Goal: Transaction & Acquisition: Purchase product/service

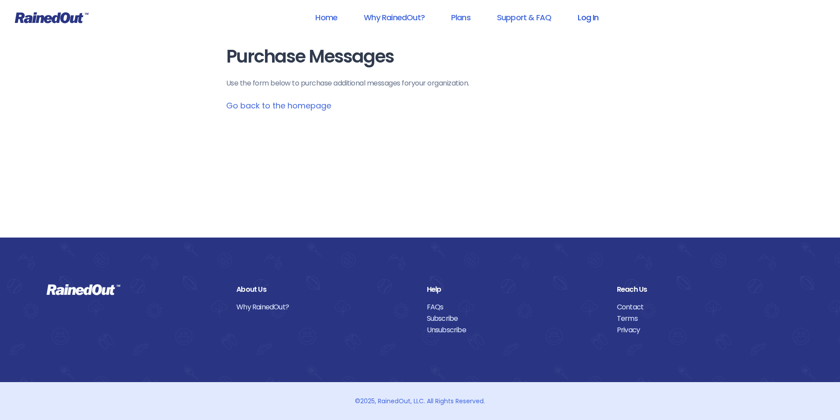
click at [585, 16] on link "Log In" at bounding box center [588, 17] width 44 height 20
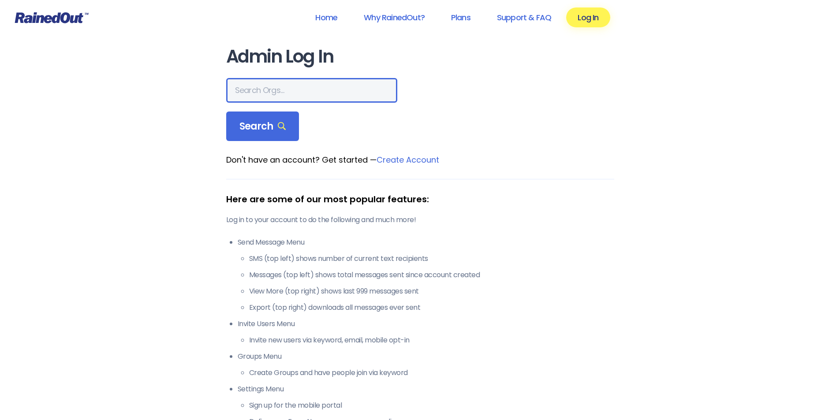
click at [315, 92] on input "text" at bounding box center [311, 90] width 171 height 25
type input "[US_STATE] advanced caregivers"
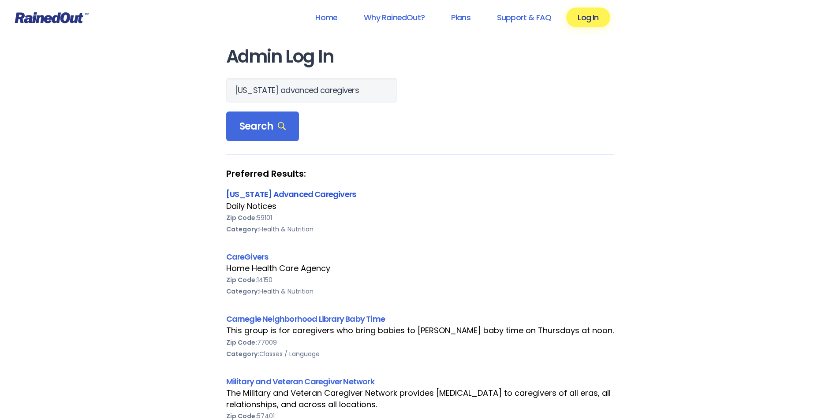
scroll to position [0, 0]
click at [292, 196] on link "[US_STATE] Advanced Caregivers" at bounding box center [291, 194] width 130 height 11
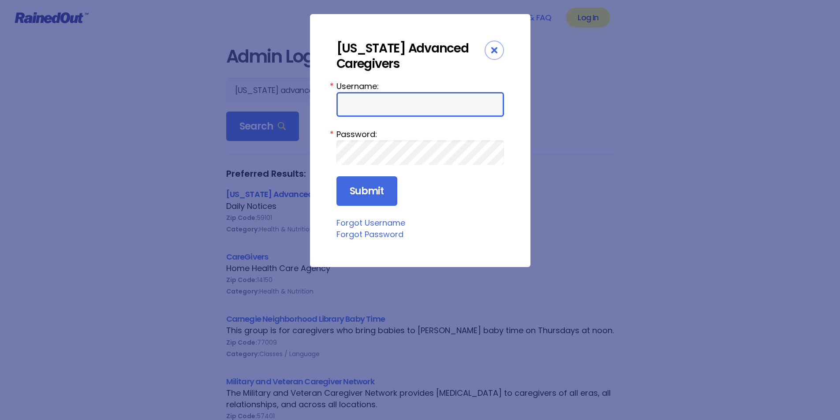
type input "MAC0420"
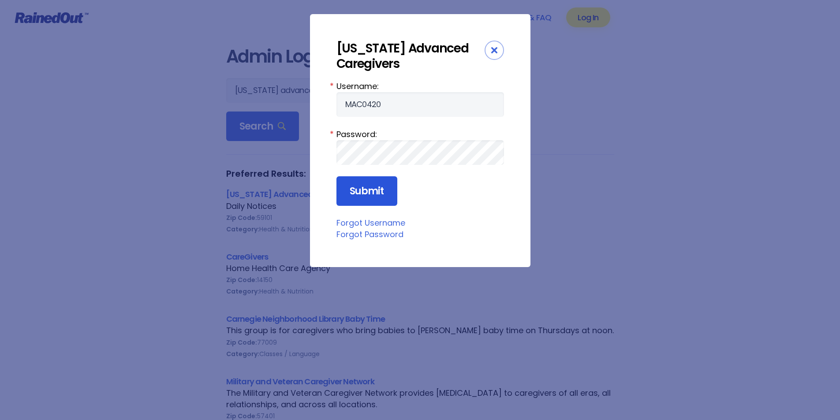
click at [348, 194] on input "Submit" at bounding box center [366, 191] width 61 height 30
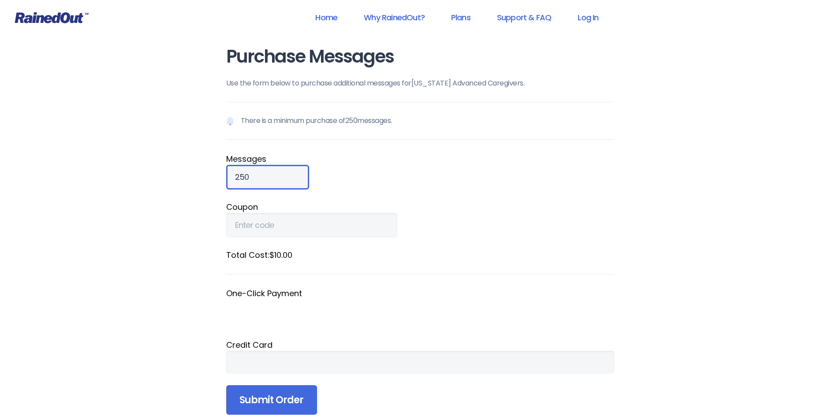
drag, startPoint x: 256, startPoint y: 175, endPoint x: 185, endPoint y: 172, distance: 70.6
click at [185, 172] on div "Home Why RainedOut? Plans Support & FAQ Log In Purchase Messages Use the form b…" at bounding box center [420, 334] width 840 height 669
type input "900"
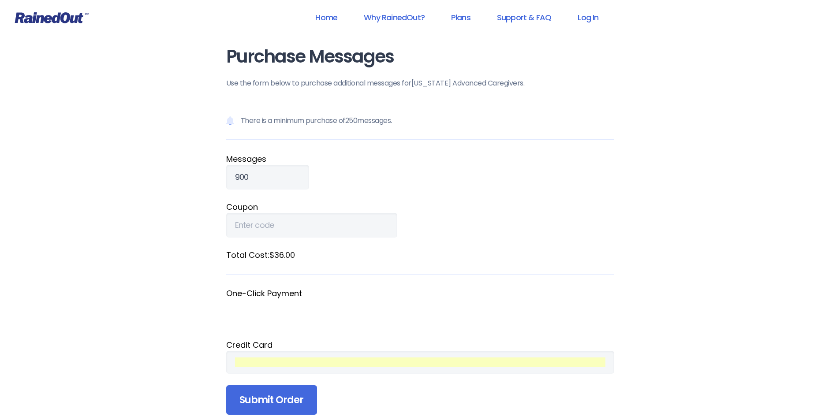
drag, startPoint x: 298, startPoint y: 404, endPoint x: 338, endPoint y: 355, distance: 64.3
click at [298, 404] on input "Submit Order" at bounding box center [271, 400] width 91 height 30
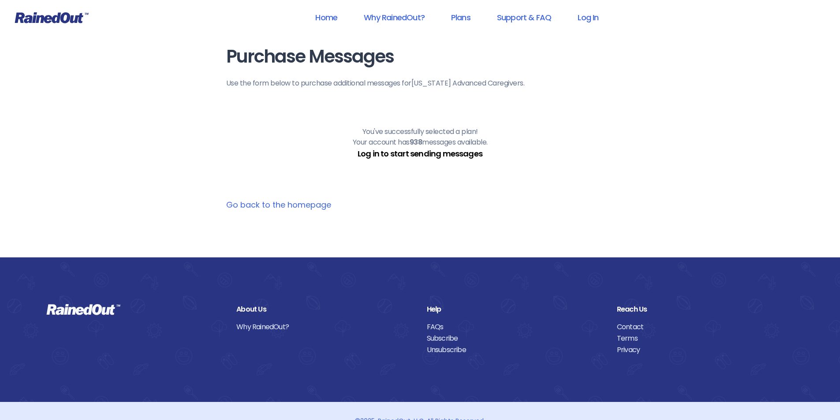
click at [447, 156] on link "Log in to start sending messages" at bounding box center [420, 153] width 125 height 11
